Goal: Task Accomplishment & Management: Use online tool/utility

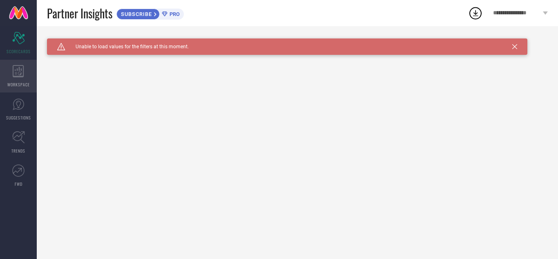
click at [24, 72] on div "WORKSPACE" at bounding box center [18, 76] width 37 height 33
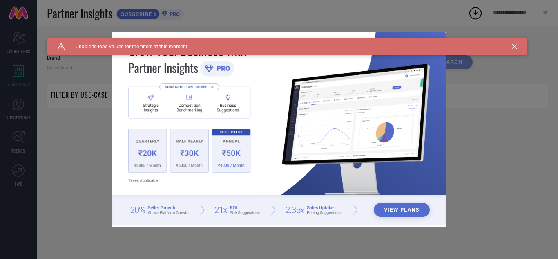
type input "1 STOP FASHION"
type input "All"
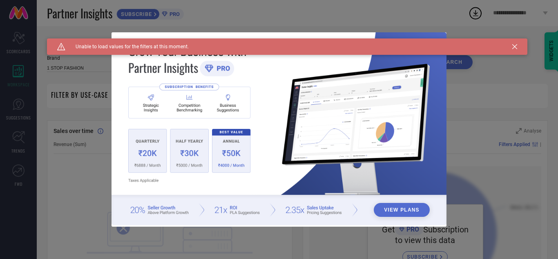
click at [515, 44] on div "Caution Created with Sketch. Unable to load values for the filters at this mome…" at bounding box center [287, 46] width 481 height 16
click at [514, 48] on icon at bounding box center [514, 46] width 5 height 5
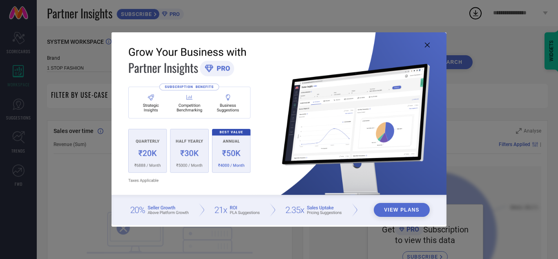
click at [383, 204] on button "View Plans" at bounding box center [402, 210] width 56 height 14
click at [114, 118] on img at bounding box center [279, 128] width 335 height 192
click at [140, 156] on img at bounding box center [279, 128] width 335 height 192
click at [26, 122] on div "View Plans" at bounding box center [279, 129] width 558 height 259
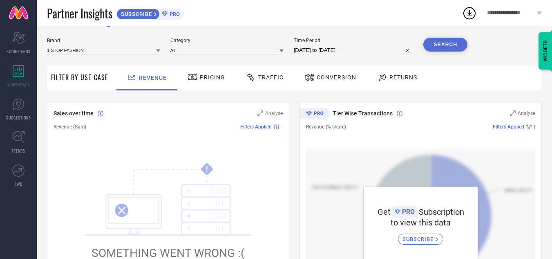
scroll to position [10, 0]
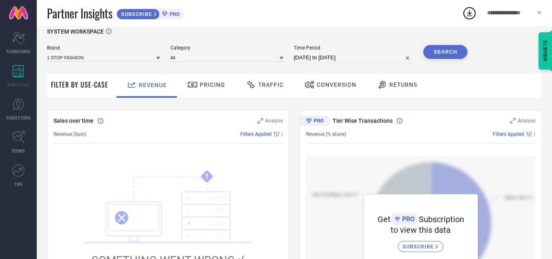
click at [263, 89] on div "Traffic" at bounding box center [265, 85] width 42 height 14
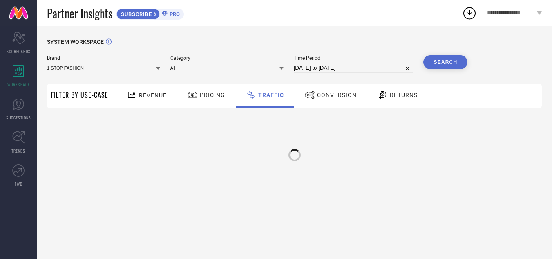
scroll to position [0, 0]
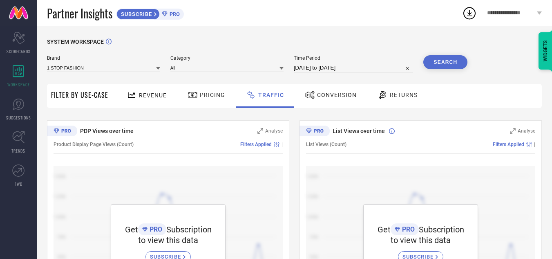
click at [208, 90] on div "Pricing" at bounding box center [207, 95] width 42 height 14
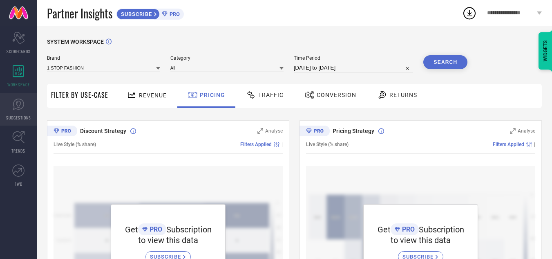
click at [27, 112] on link "SUGGESTIONS" at bounding box center [18, 109] width 37 height 33
